Goal: Entertainment & Leisure: Browse casually

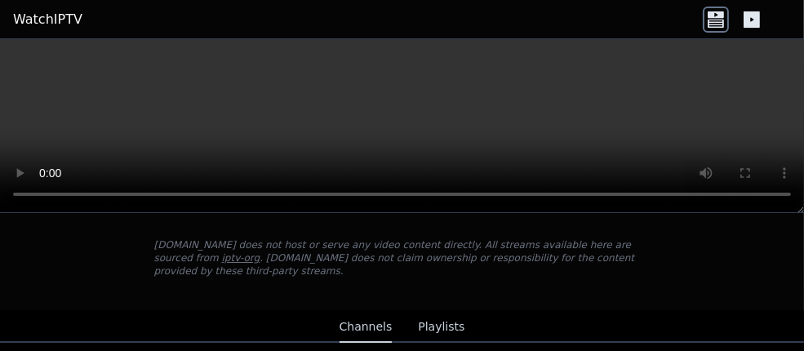
scroll to position [245, 0]
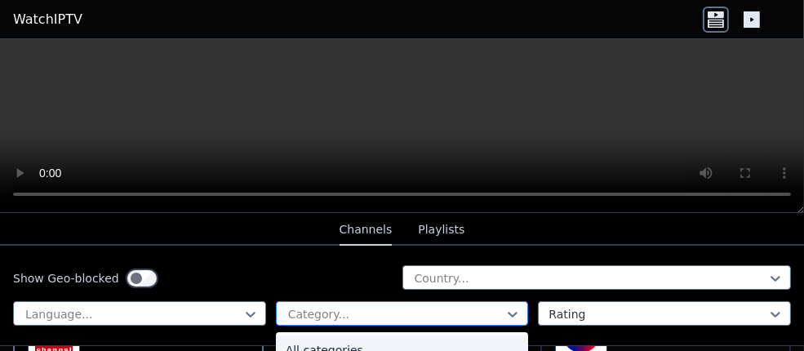
click at [336, 312] on div at bounding box center [395, 314] width 219 height 16
click at [436, 335] on div "Legislative" at bounding box center [402, 323] width 253 height 29
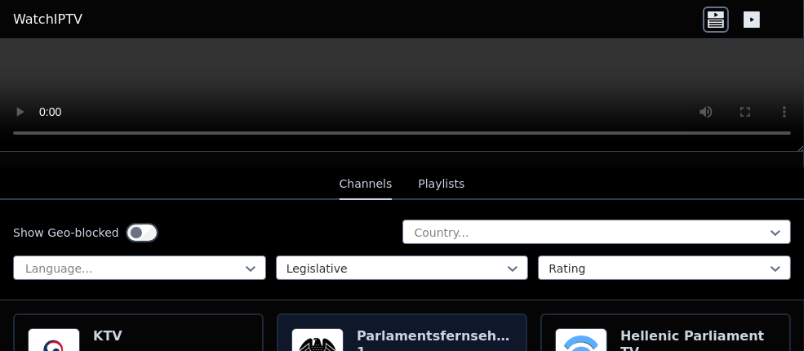
scroll to position [245, 0]
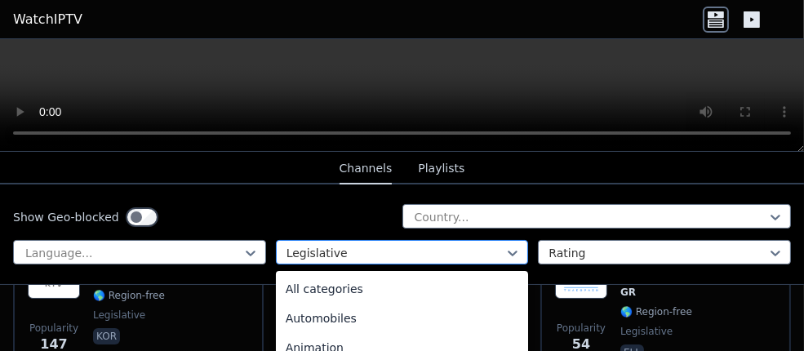
click at [436, 250] on div at bounding box center [395, 253] width 219 height 16
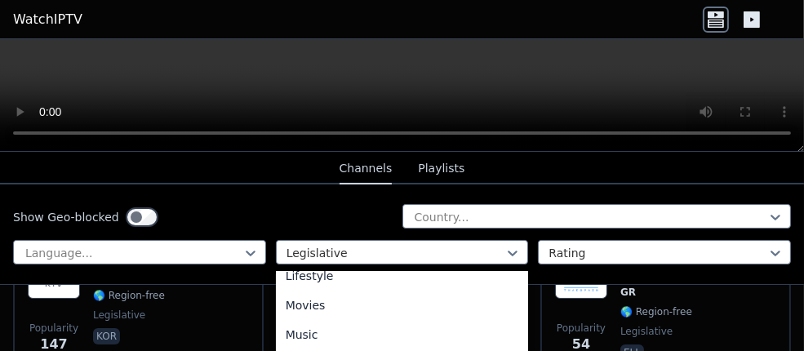
scroll to position [392, 0]
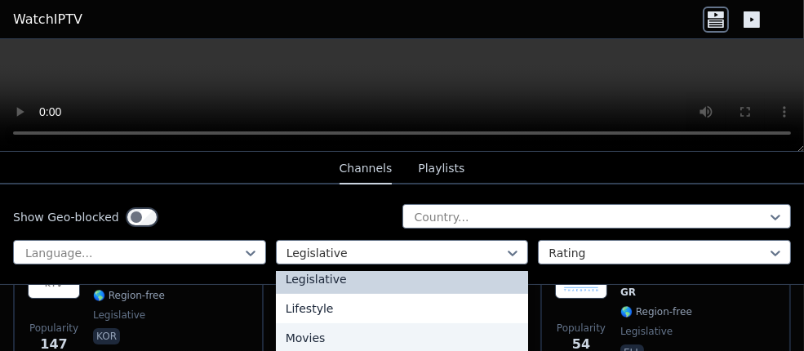
click at [302, 336] on div "Movies" at bounding box center [402, 337] width 253 height 29
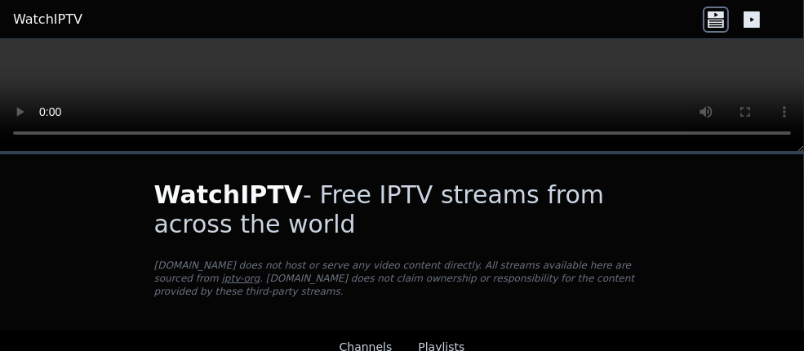
scroll to position [82, 0]
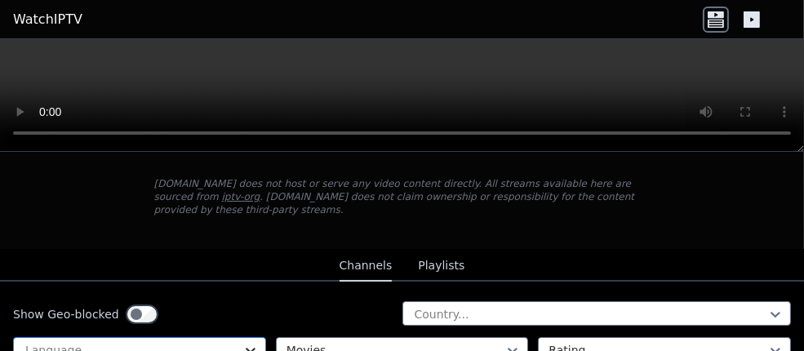
click at [242, 342] on icon at bounding box center [250, 350] width 16 height 16
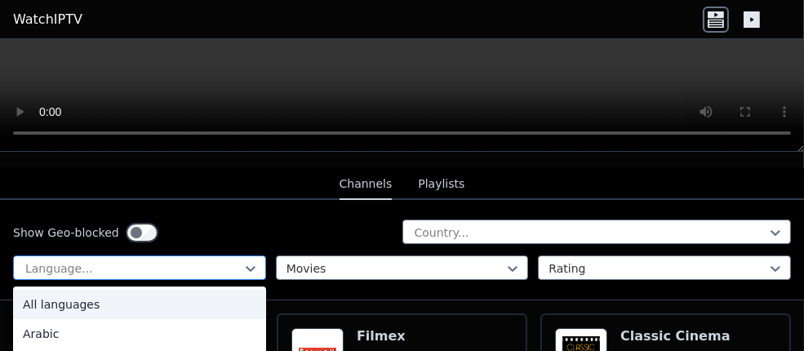
click at [122, 260] on div at bounding box center [133, 268] width 219 height 16
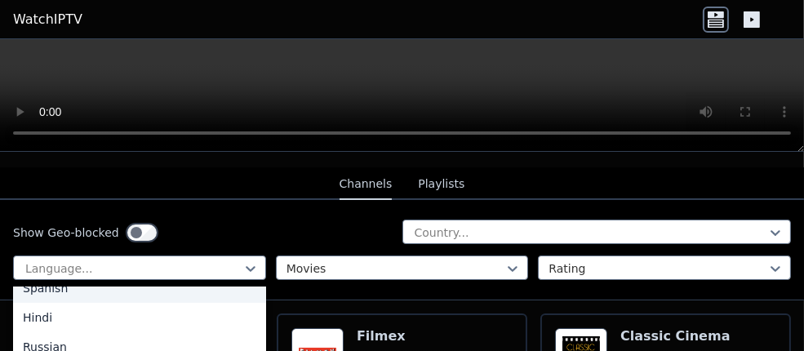
click at [60, 278] on div "Spanish" at bounding box center [139, 287] width 253 height 29
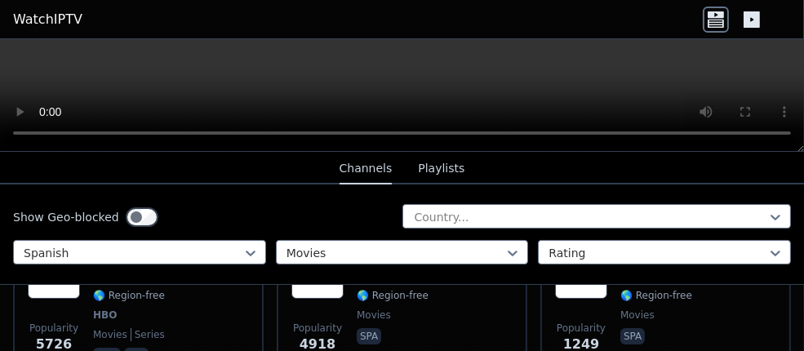
scroll to position [326, 0]
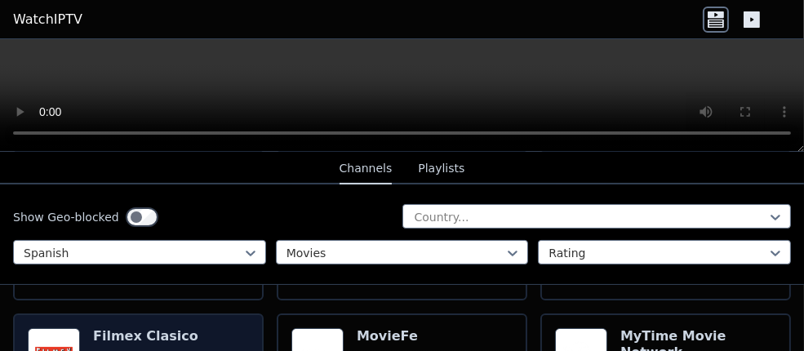
click at [136, 328] on h6 "Filmex Clasico" at bounding box center [145, 336] width 105 height 16
click at [135, 328] on h6 "Filmex Clasico" at bounding box center [145, 336] width 105 height 16
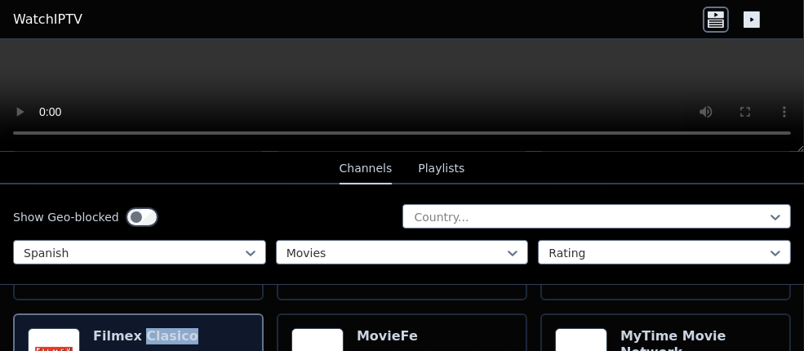
click at [135, 328] on h6 "Filmex Clasico" at bounding box center [145, 336] width 105 height 16
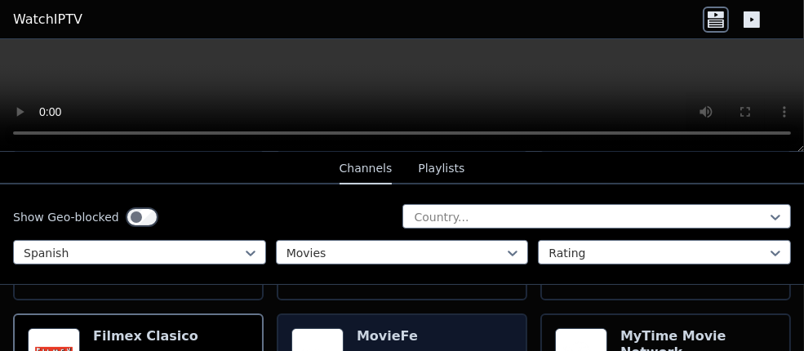
click at [377, 328] on h6 "MovieFe" at bounding box center [393, 336] width 72 height 16
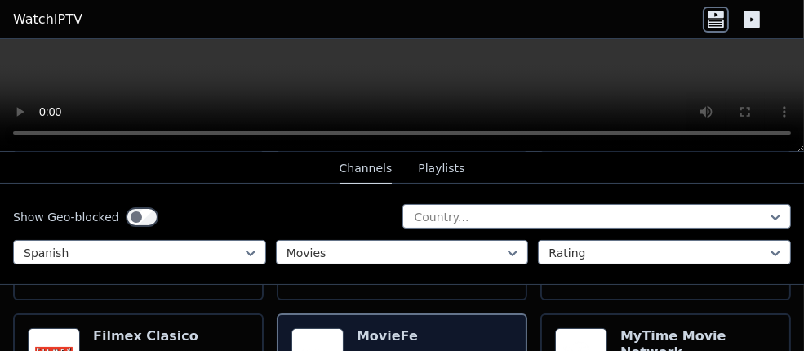
click at [377, 328] on h6 "MovieFe" at bounding box center [393, 336] width 72 height 16
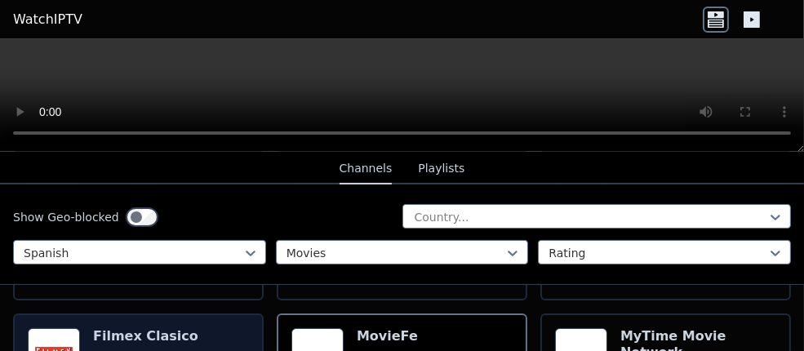
click at [124, 328] on h6 "Filmex Clasico" at bounding box center [145, 336] width 105 height 16
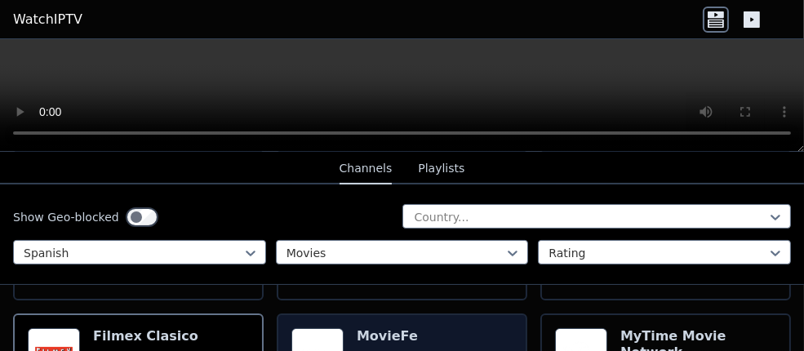
click at [367, 328] on h6 "MovieFe" at bounding box center [393, 336] width 72 height 16
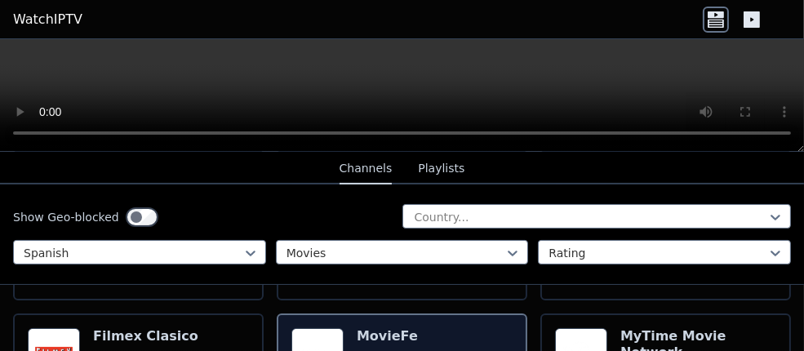
click at [367, 328] on h6 "MovieFe" at bounding box center [393, 336] width 72 height 16
drag, startPoint x: 367, startPoint y: 328, endPoint x: 351, endPoint y: 321, distance: 17.6
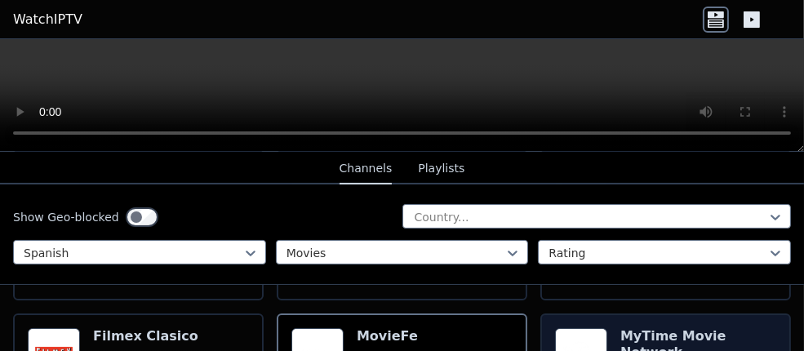
drag, startPoint x: 674, startPoint y: 318, endPoint x: 653, endPoint y: 327, distance: 23.0
click at [653, 328] on h6 "MyTime Movie Network" at bounding box center [698, 344] width 156 height 33
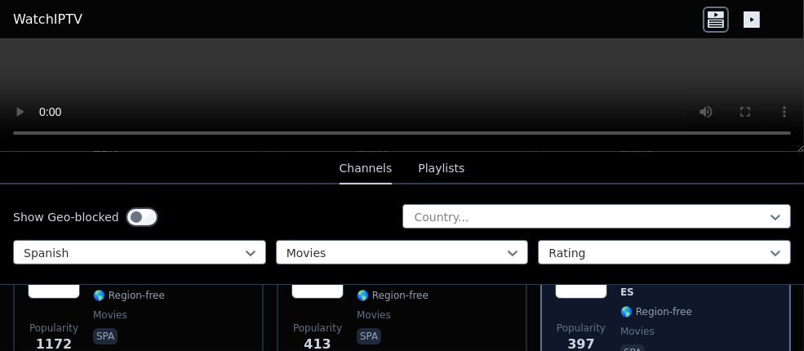
scroll to position [490, 0]
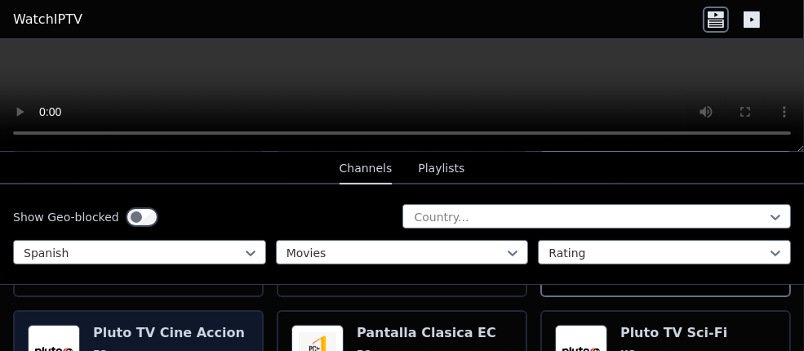
click at [111, 325] on h6 "Pluto TV Cine Accion" at bounding box center [169, 333] width 152 height 16
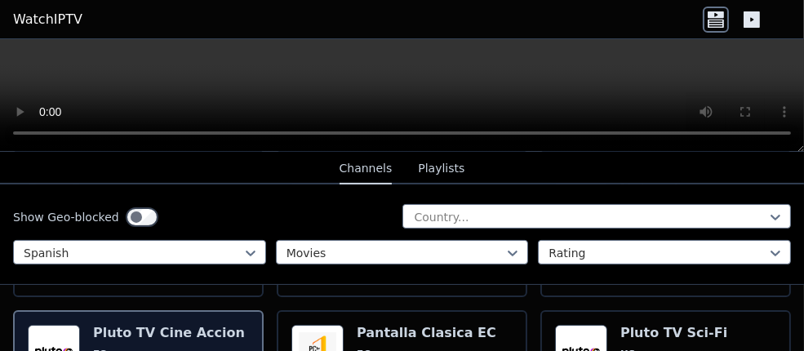
click at [117, 325] on h6 "Pluto TV Cine Accion" at bounding box center [169, 333] width 152 height 16
click at [113, 325] on h6 "Pluto TV Cine Accion" at bounding box center [169, 333] width 152 height 16
drag, startPoint x: 113, startPoint y: 319, endPoint x: 117, endPoint y: 337, distance: 18.6
click at [117, 348] on span "ES" at bounding box center [169, 354] width 152 height 13
